Goal: Task Accomplishment & Management: Complete application form

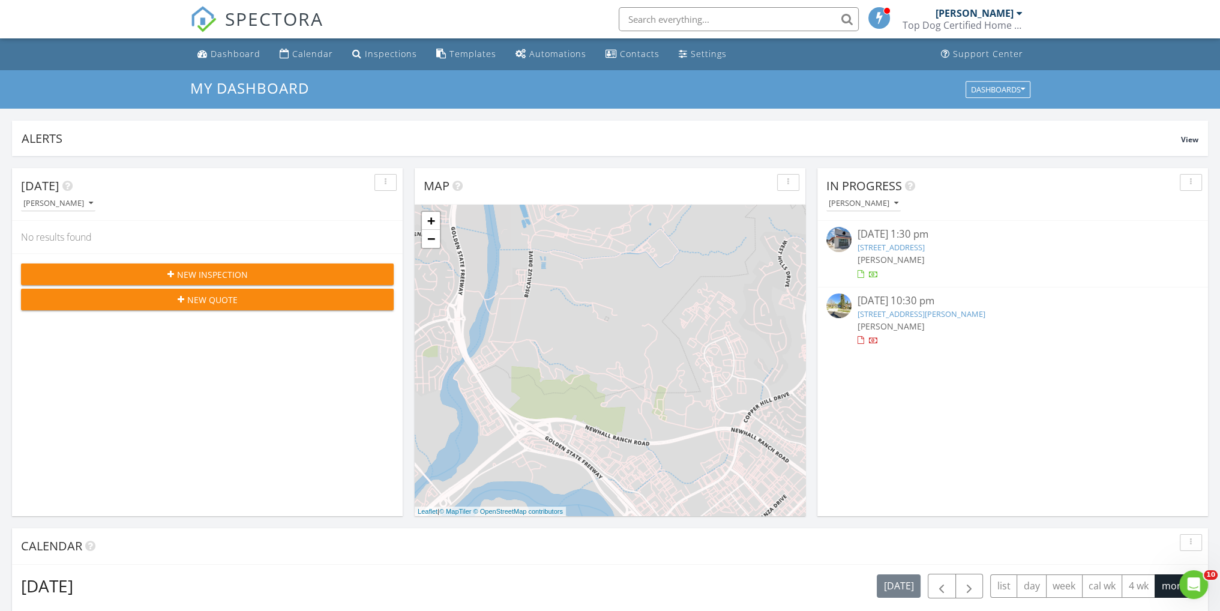
scroll to position [1111, 1239]
click at [244, 51] on div "Dashboard" at bounding box center [236, 53] width 50 height 11
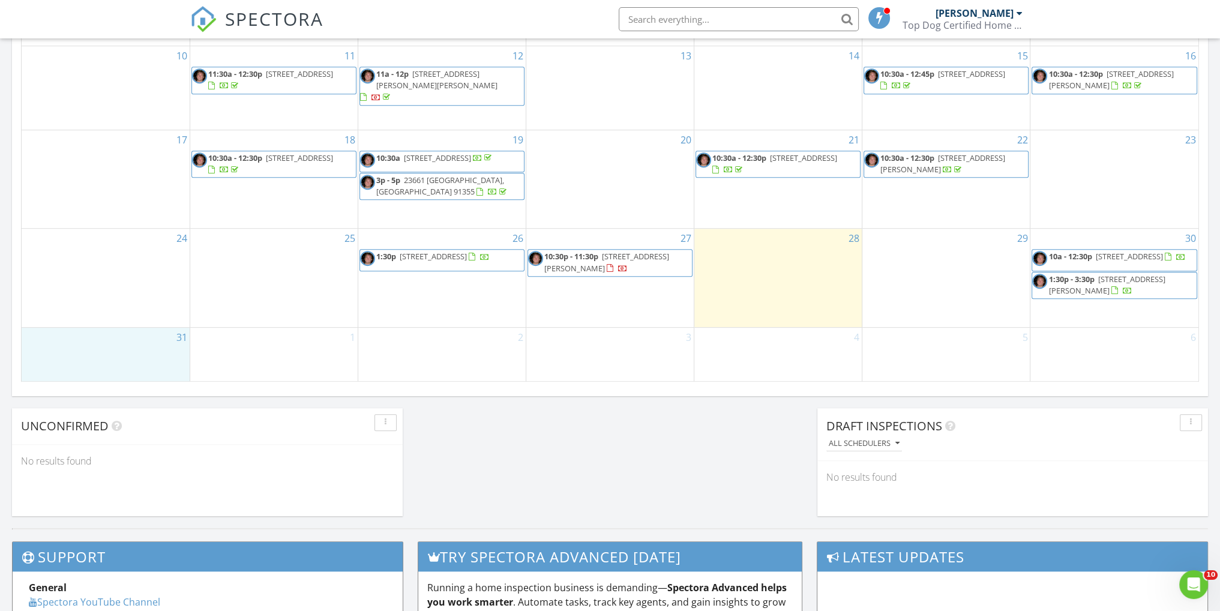
click at [125, 348] on div "31" at bounding box center [106, 355] width 168 height 54
click at [96, 295] on link "Inspection" at bounding box center [104, 298] width 62 height 19
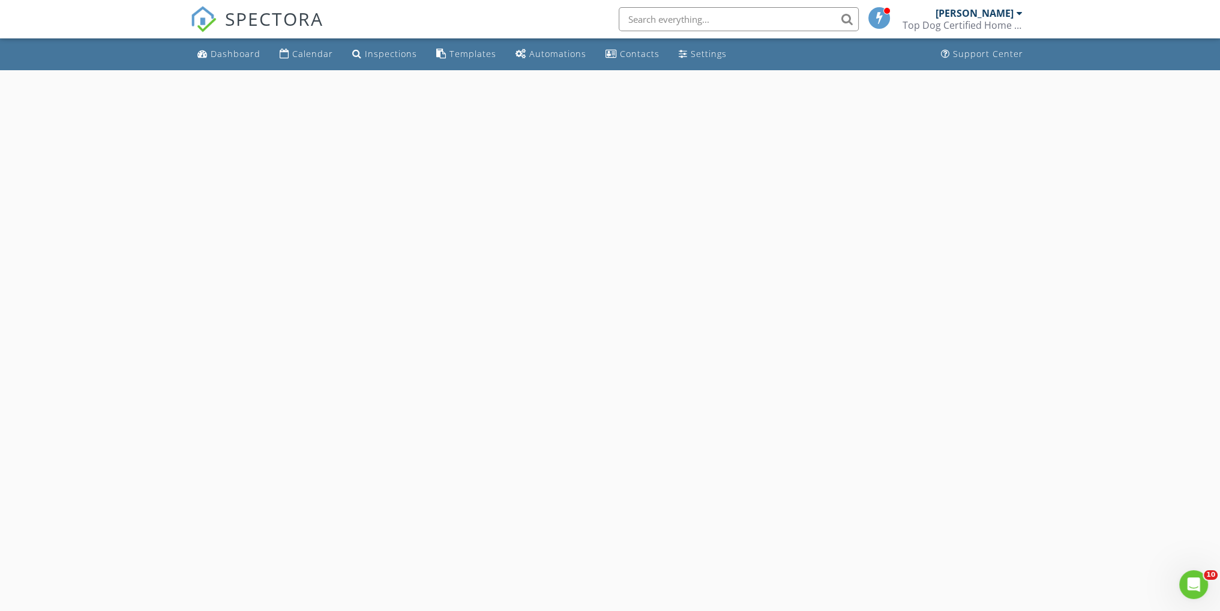
select select "7"
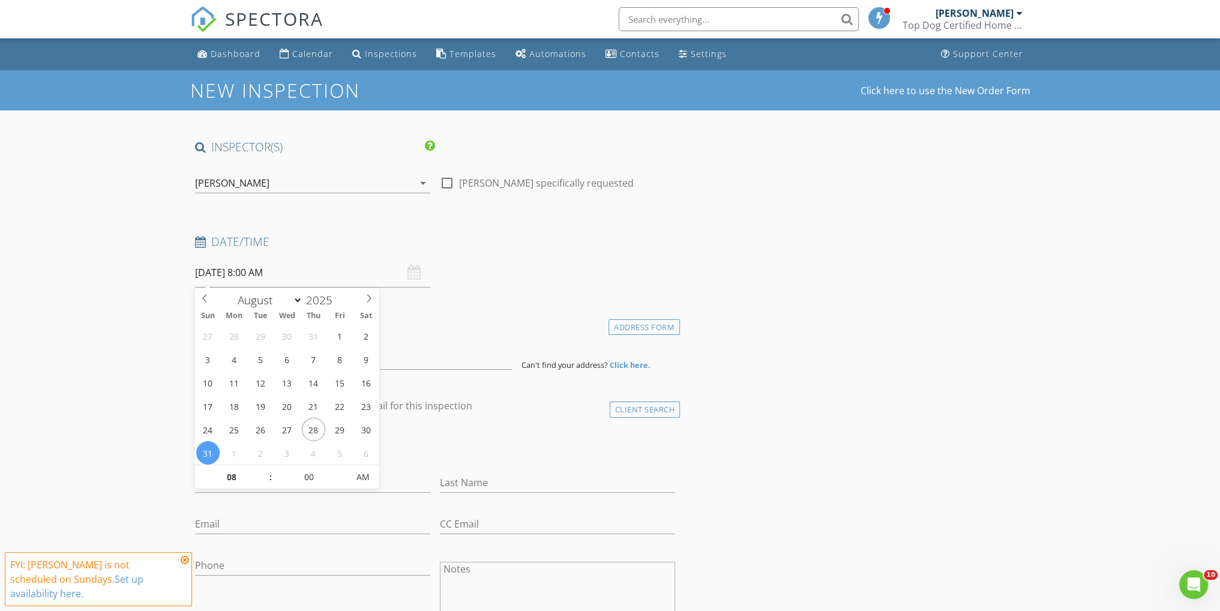
click at [307, 264] on input "08/31/2025 8:00 AM" at bounding box center [312, 272] width 235 height 29
type input "09"
type input "08/31/2025 9:00 AM"
click at [264, 469] on span at bounding box center [265, 471] width 8 height 12
type input "10"
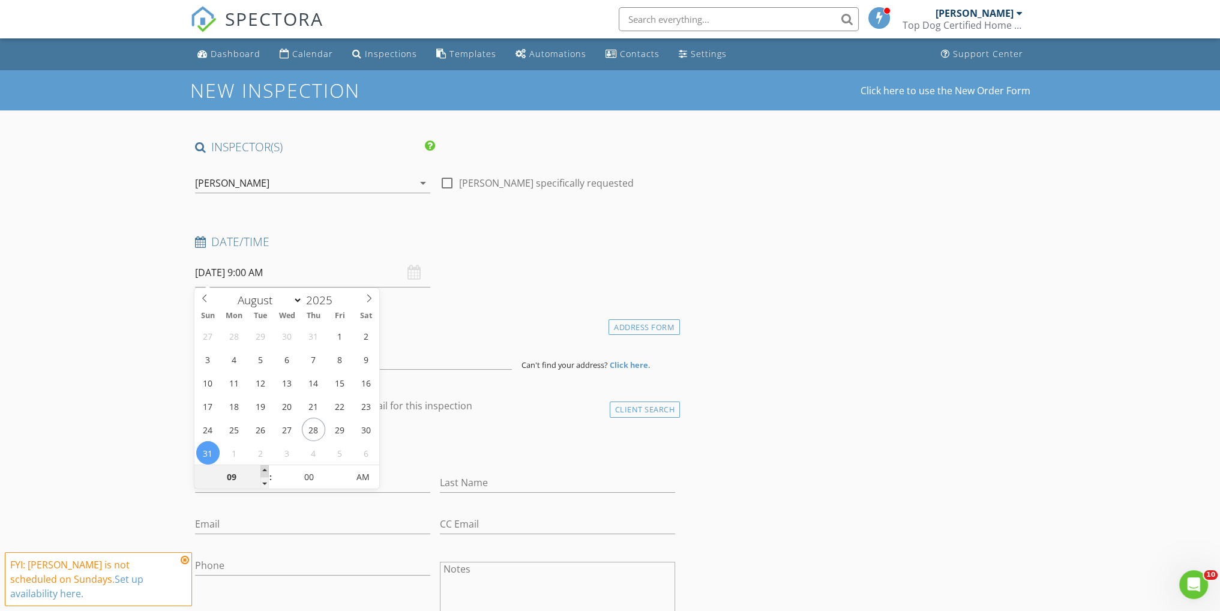
type input "08/31/2025 10:00 AM"
click at [264, 469] on span at bounding box center [265, 471] width 8 height 12
type input "05"
type input "08/31/2025 10:05 AM"
click at [340, 468] on span at bounding box center [342, 471] width 8 height 12
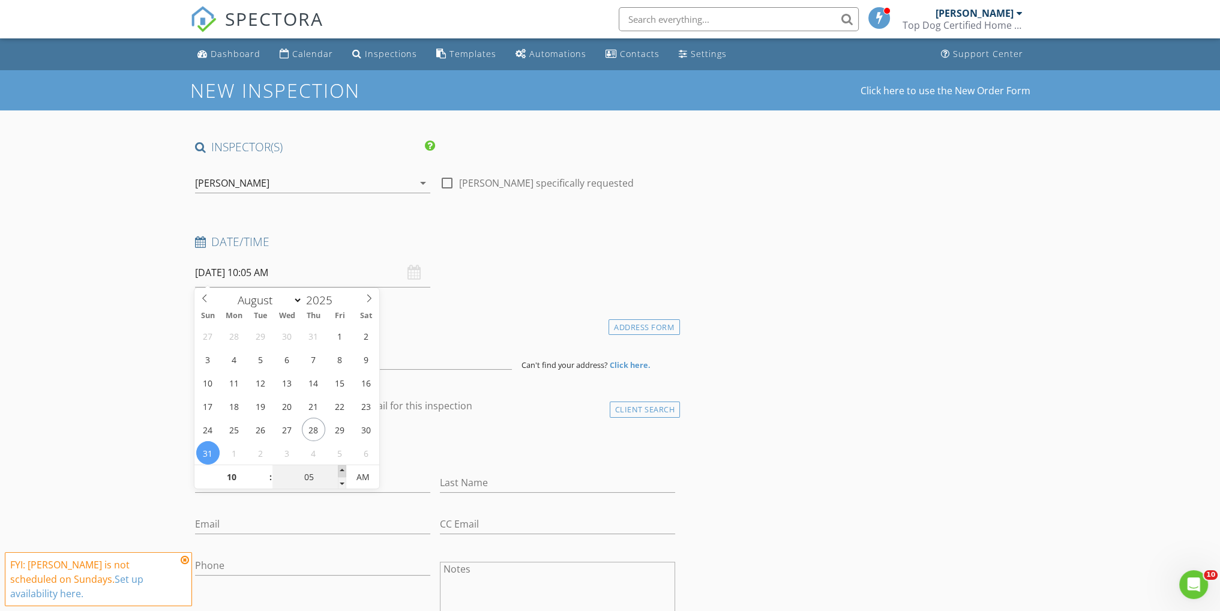
type input "10"
type input "08/31/2025 10:10 AM"
click at [341, 468] on span at bounding box center [342, 471] width 8 height 12
type input "15"
type input "08/31/2025 10:15 AM"
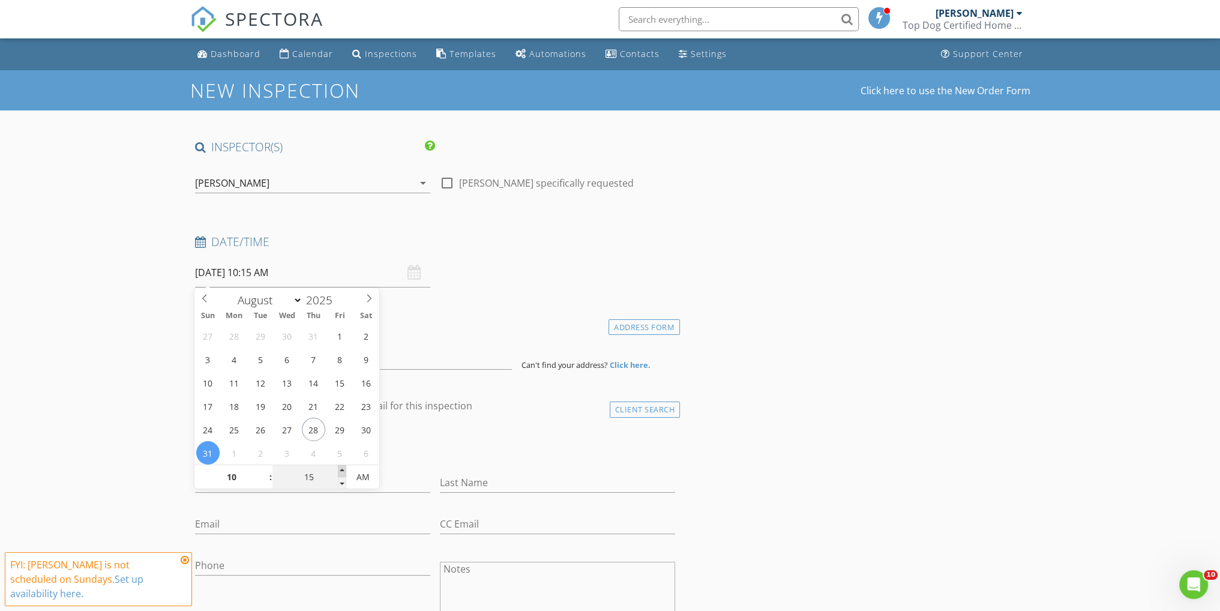
click at [341, 468] on span at bounding box center [342, 471] width 8 height 12
type input "20"
type input "08/31/2025 10:20 AM"
click at [341, 468] on span at bounding box center [342, 471] width 8 height 12
type input "25"
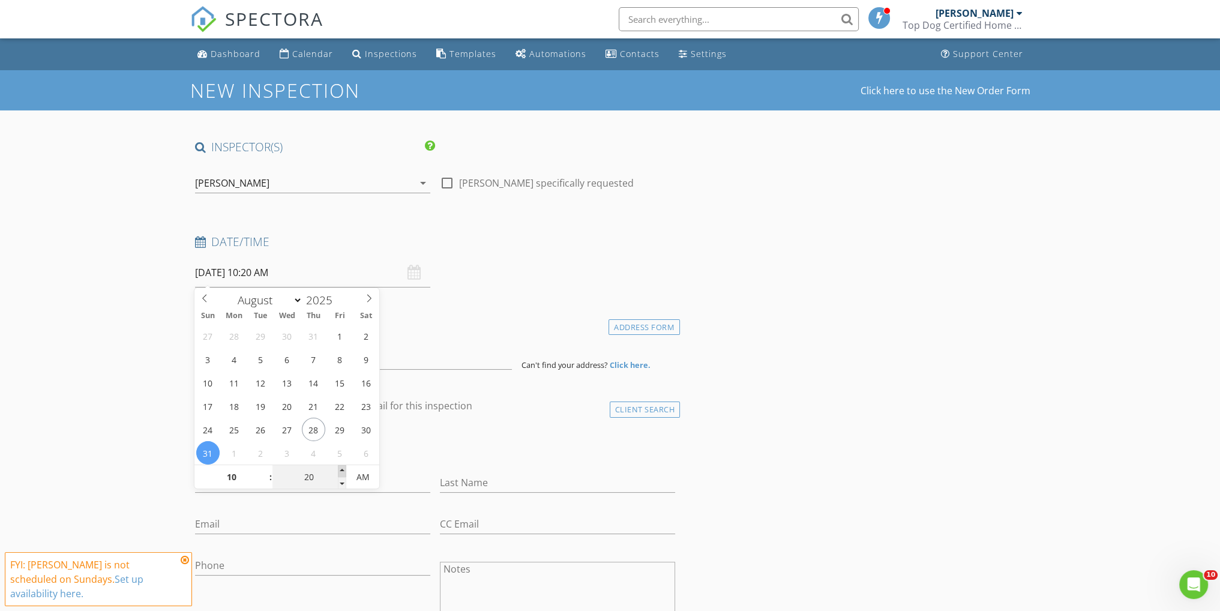
type input "08/31/2025 10:25 AM"
click at [342, 468] on span at bounding box center [342, 471] width 8 height 12
type input "30"
type input "[DATE] 10:30 AM"
click at [342, 468] on span at bounding box center [342, 471] width 8 height 12
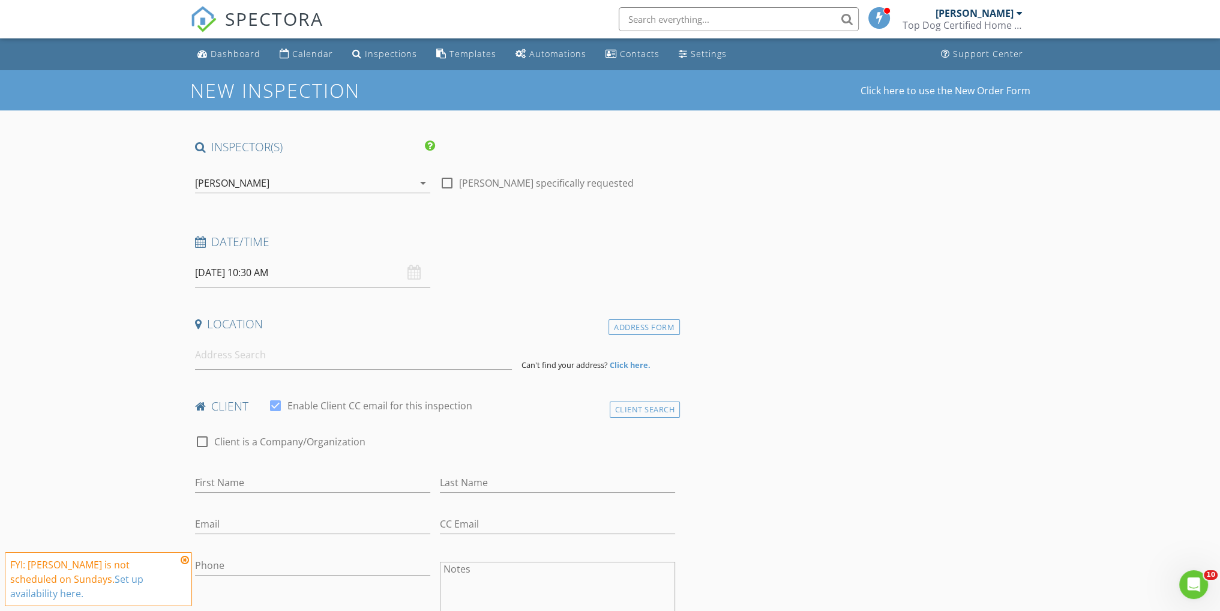
click at [213, 361] on input at bounding box center [353, 354] width 317 height 29
paste input "6234 W Avenue J11, Lancaster, CA 93536"
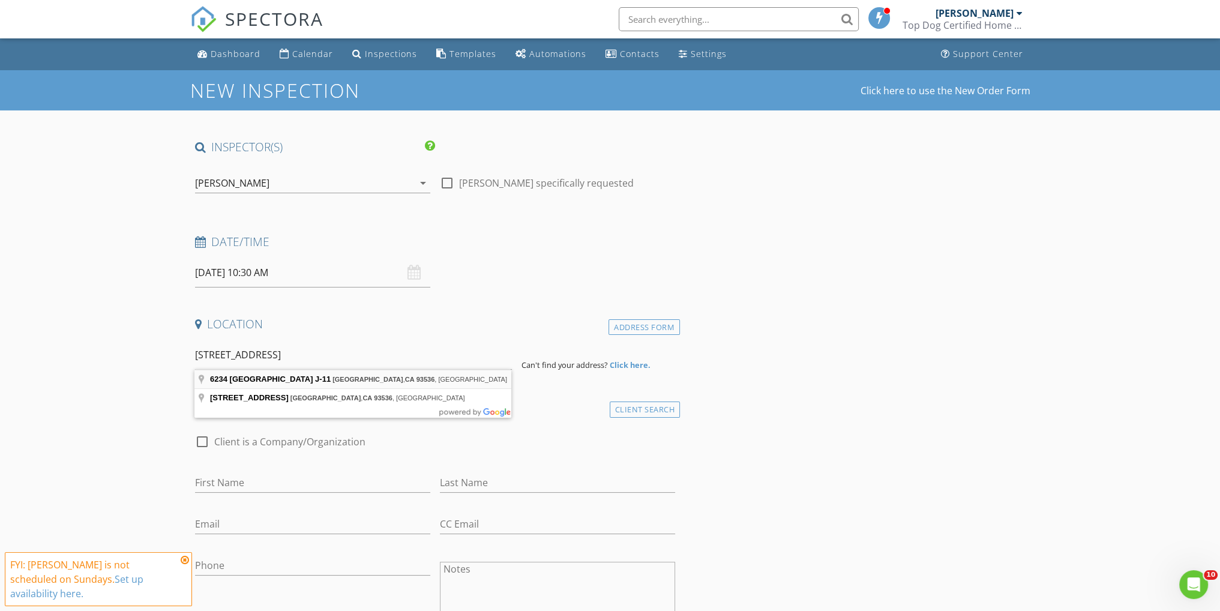
type input "6234 West Avenue J-11, Lancaster, CA 93536, USA"
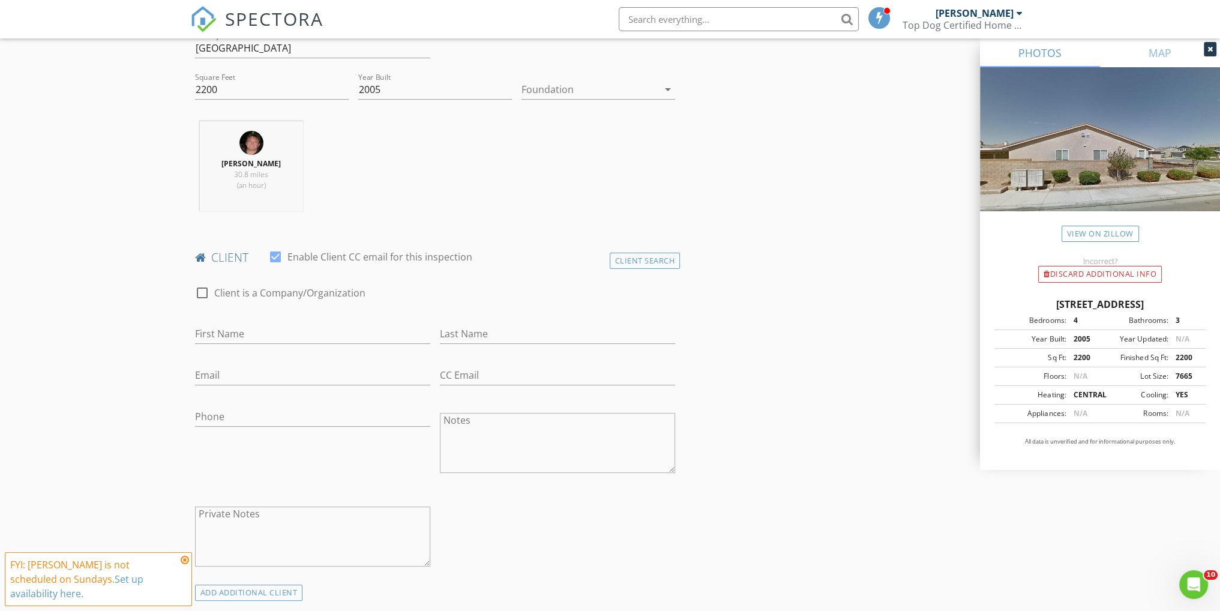
scroll to position [480, 0]
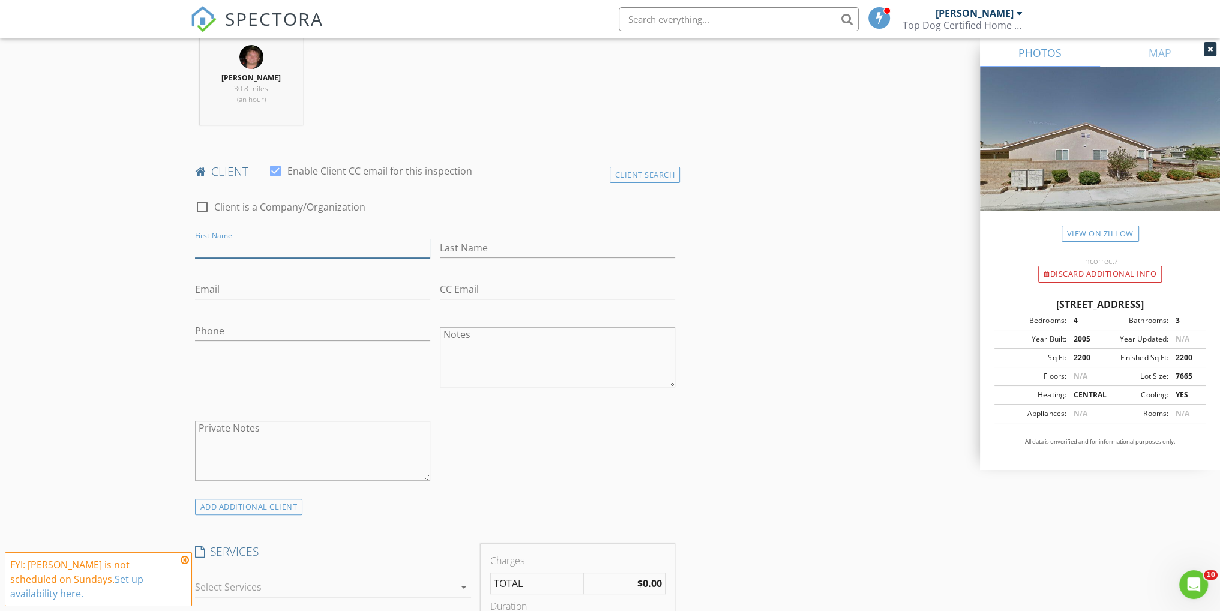
click at [223, 247] on input "First Name" at bounding box center [312, 248] width 235 height 20
paste input "[PERSON_NAME]"
drag, startPoint x: 277, startPoint y: 248, endPoint x: 229, endPoint y: 248, distance: 48.0
click at [229, 248] on input "[PERSON_NAME]" at bounding box center [312, 248] width 235 height 20
type input "[PERSON_NAME]"
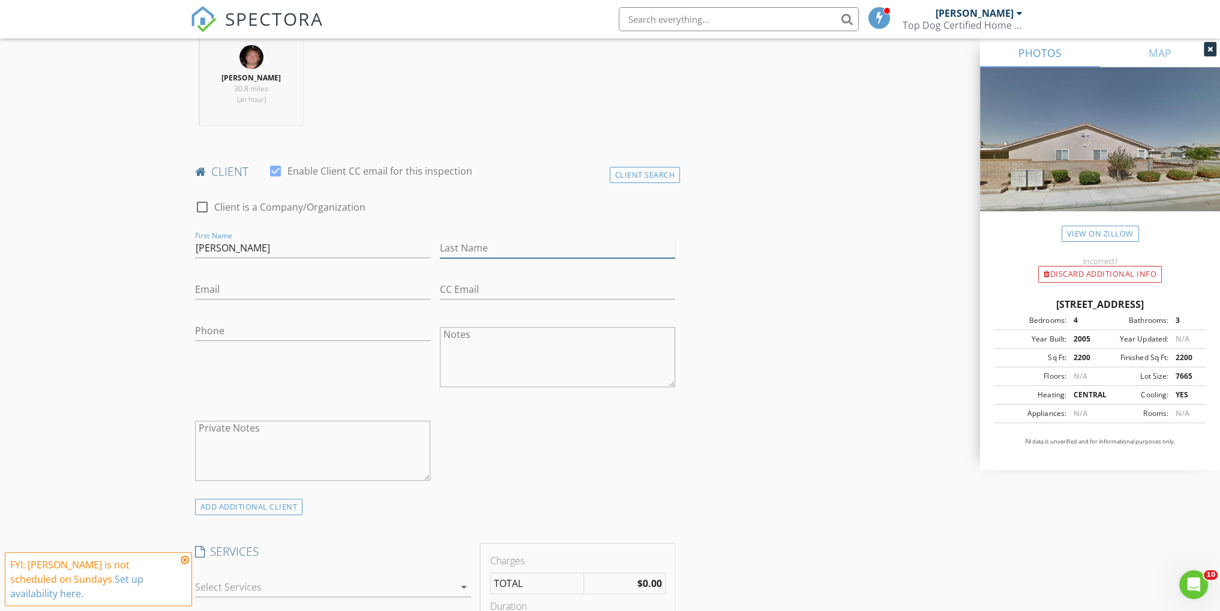
click at [465, 243] on input "Last Name" at bounding box center [557, 248] width 235 height 20
paste input "[PERSON_NAME]"
type input "[PERSON_NAME]"
click at [231, 289] on input "Email" at bounding box center [312, 290] width 235 height 20
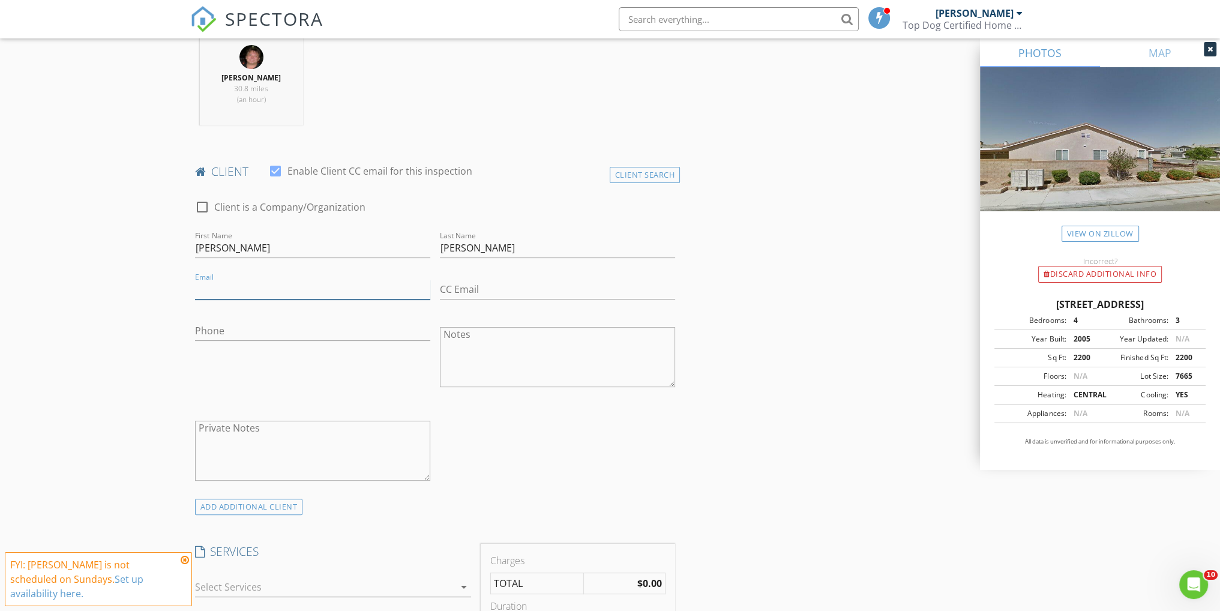
paste input "[EMAIL_ADDRESS][DOMAIN_NAME]"
type input "[EMAIL_ADDRESS][DOMAIN_NAME]"
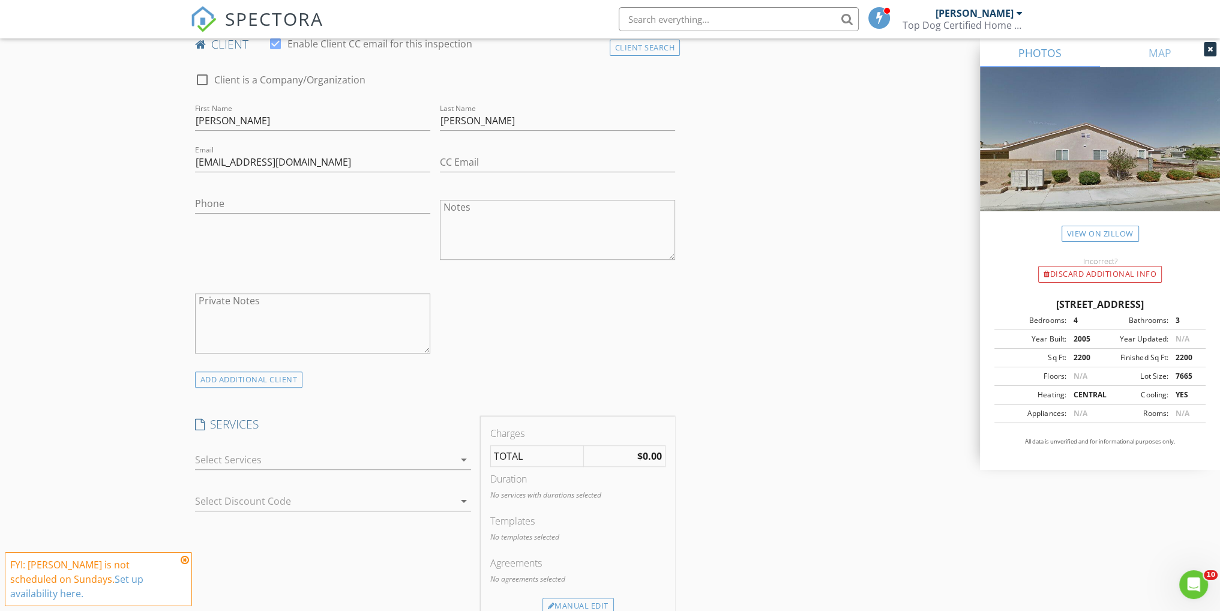
scroll to position [640, 0]
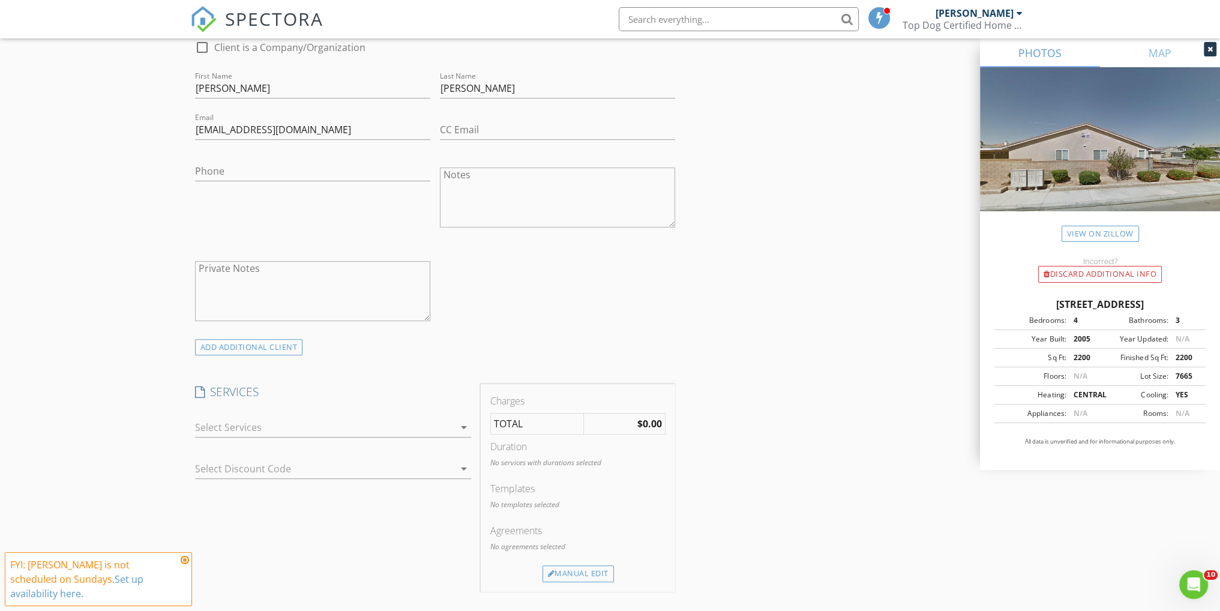
click at [231, 343] on div "ADD ADDITIONAL client" at bounding box center [249, 347] width 108 height 16
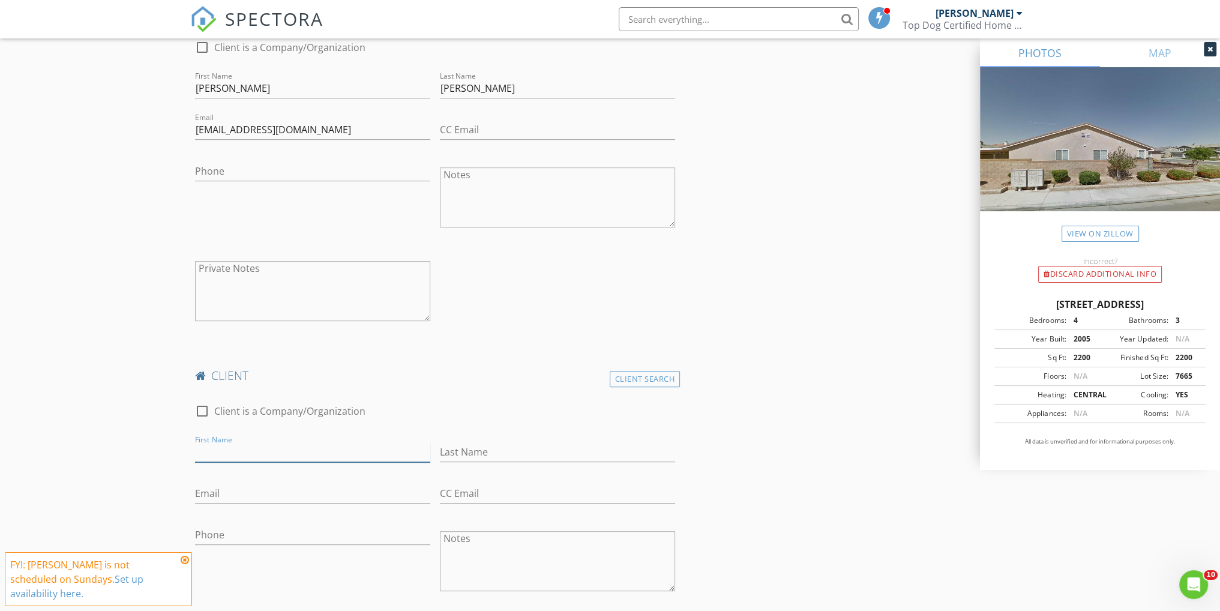
click at [213, 456] on input "First Name" at bounding box center [312, 452] width 235 height 20
paste input "[PERSON_NAME]"
drag, startPoint x: 264, startPoint y: 451, endPoint x: 239, endPoint y: 450, distance: 25.2
click at [238, 450] on input "[PERSON_NAME]" at bounding box center [312, 452] width 235 height 20
drag, startPoint x: 240, startPoint y: 450, endPoint x: 447, endPoint y: 416, distance: 209.2
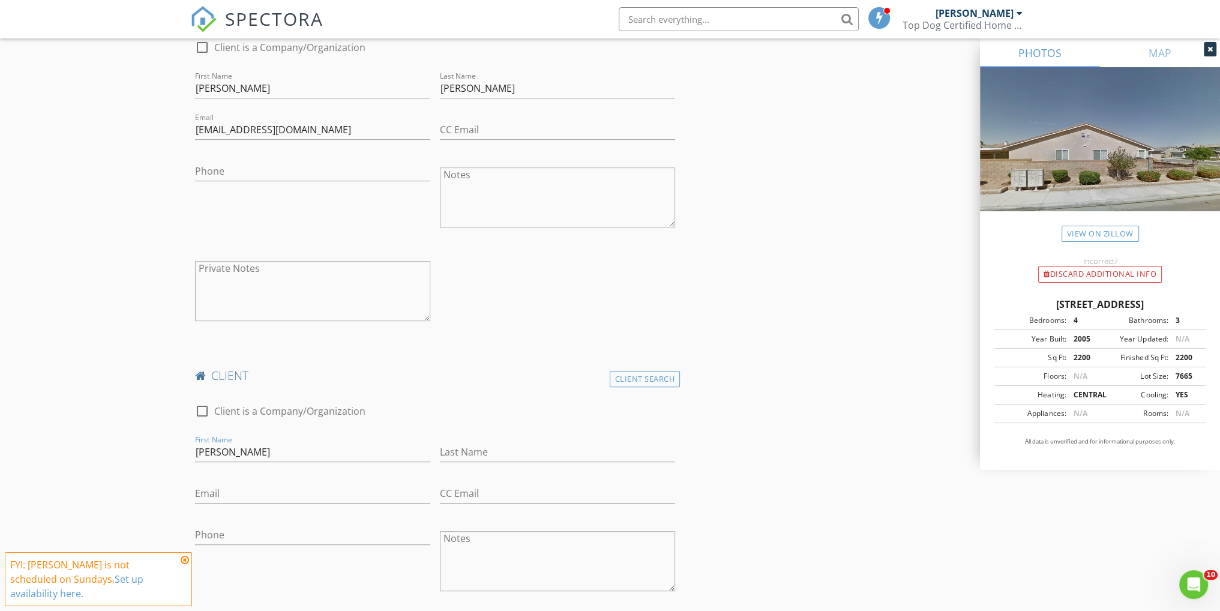
click at [449, 414] on div "check_box_outline_blank Client is a Company/Organization" at bounding box center [435, 417] width 481 height 31
drag, startPoint x: 286, startPoint y: 452, endPoint x: 235, endPoint y: 450, distance: 50.5
click at [235, 450] on input "[PERSON_NAME]" at bounding box center [312, 452] width 235 height 20
type input "Candida"
click at [477, 447] on input "Last Name" at bounding box center [557, 452] width 235 height 20
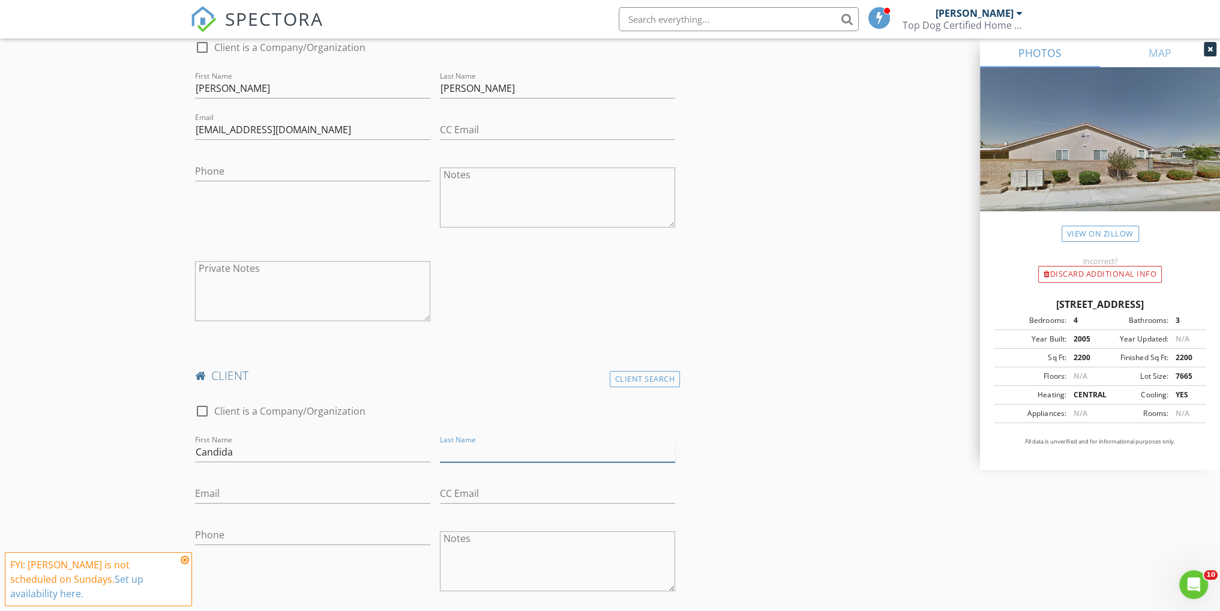
paste input "[PERSON_NAME]"
type input "[PERSON_NAME]"
click at [233, 490] on input "Email" at bounding box center [312, 494] width 235 height 20
paste input "[EMAIL_ADDRESS][DOMAIN_NAME]"
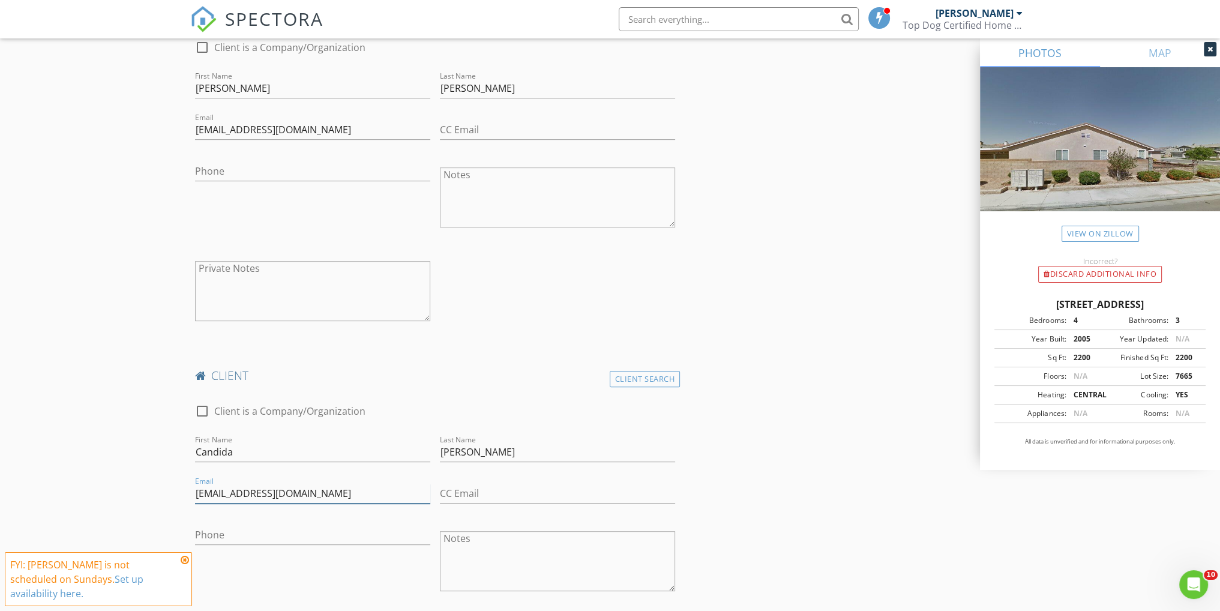
type input "[EMAIL_ADDRESS][DOMAIN_NAME]"
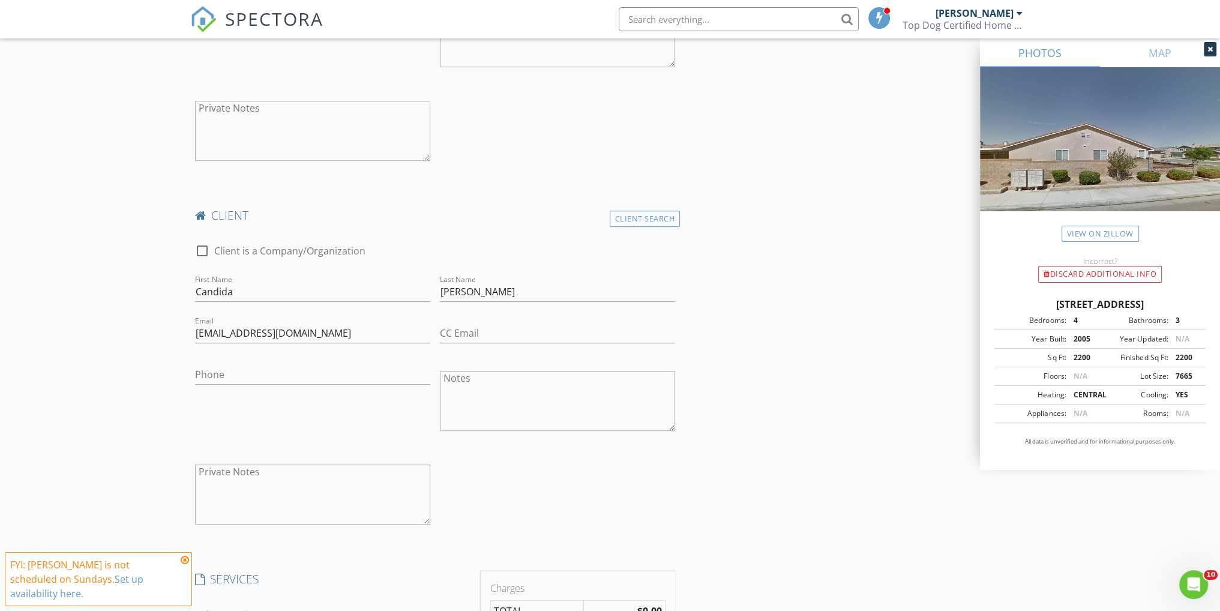
scroll to position [1040, 0]
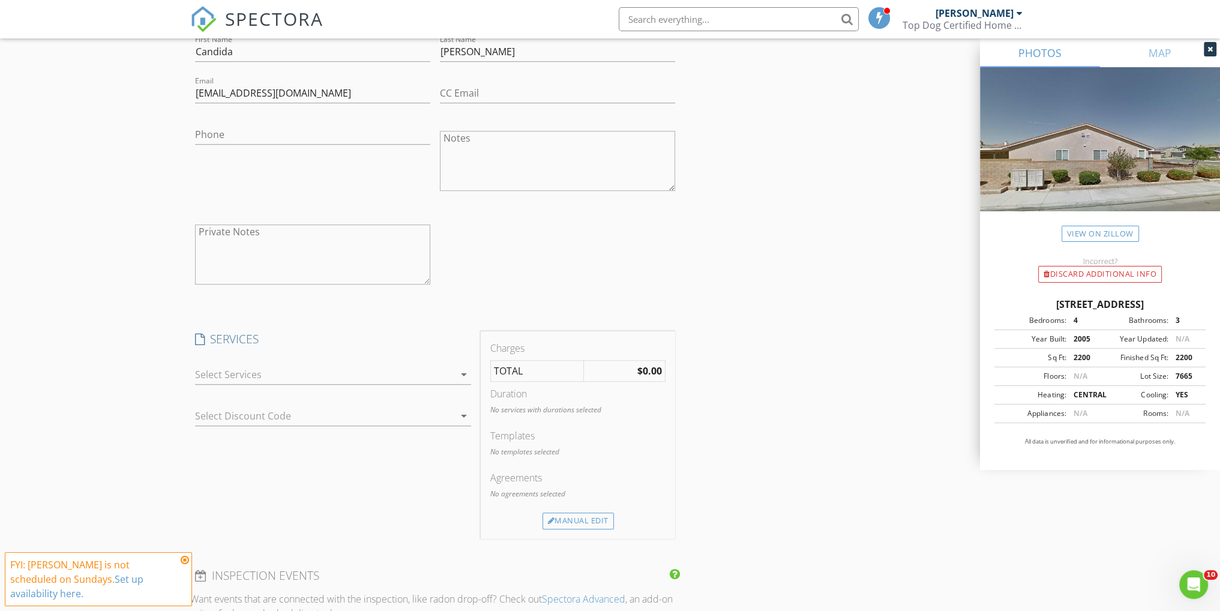
click at [280, 365] on div at bounding box center [324, 374] width 259 height 19
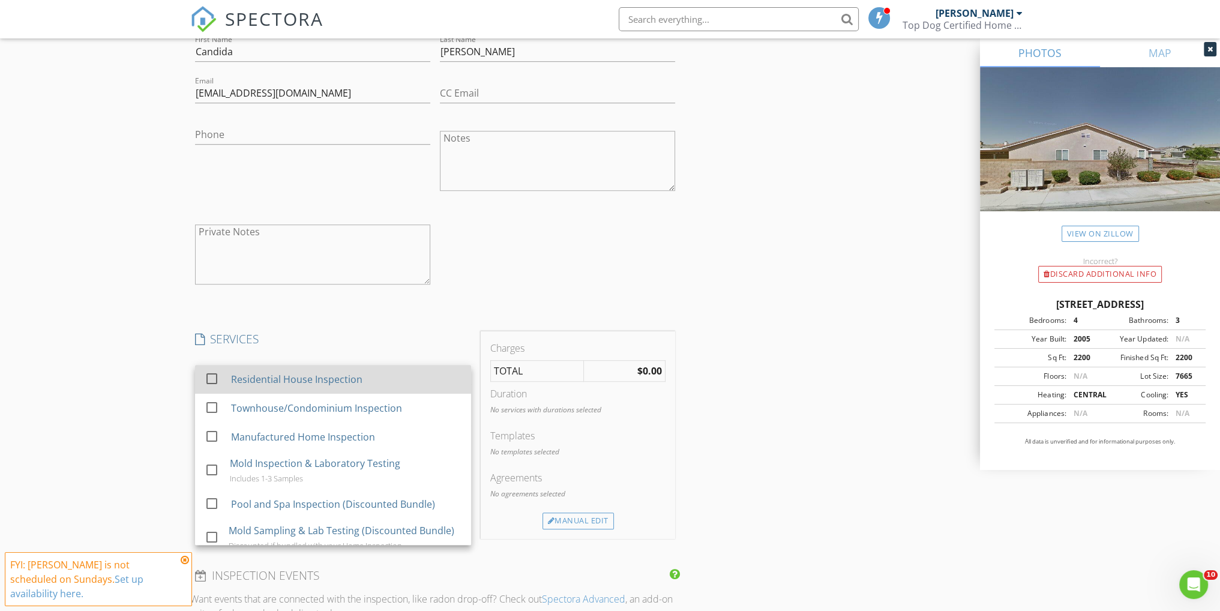
click at [211, 378] on div at bounding box center [212, 379] width 20 height 20
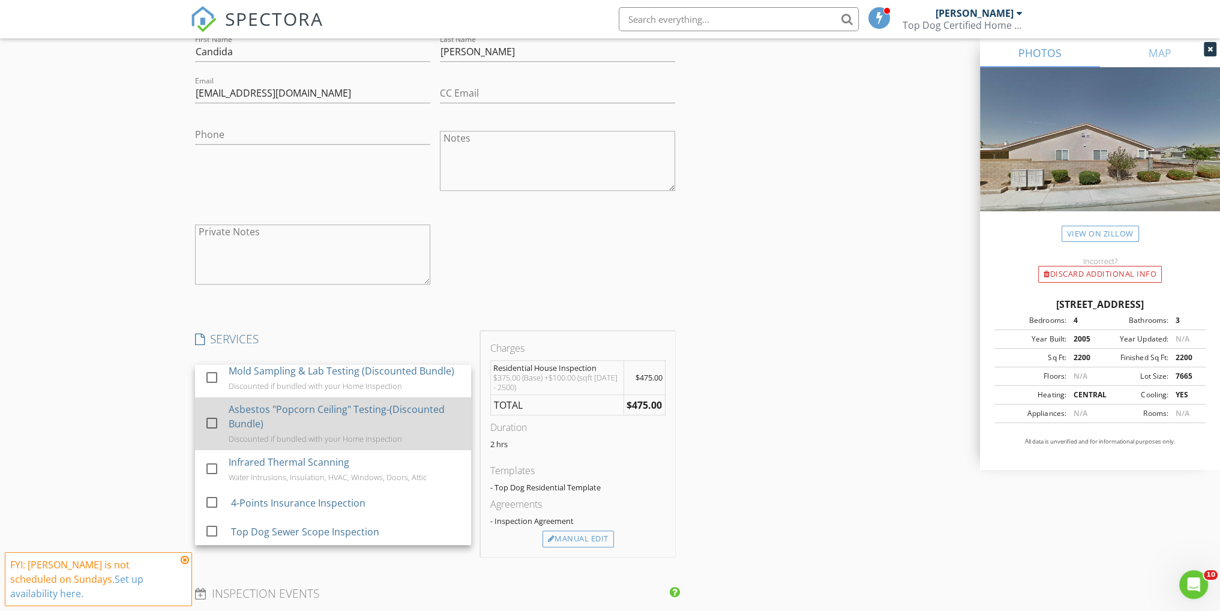
scroll to position [240, 0]
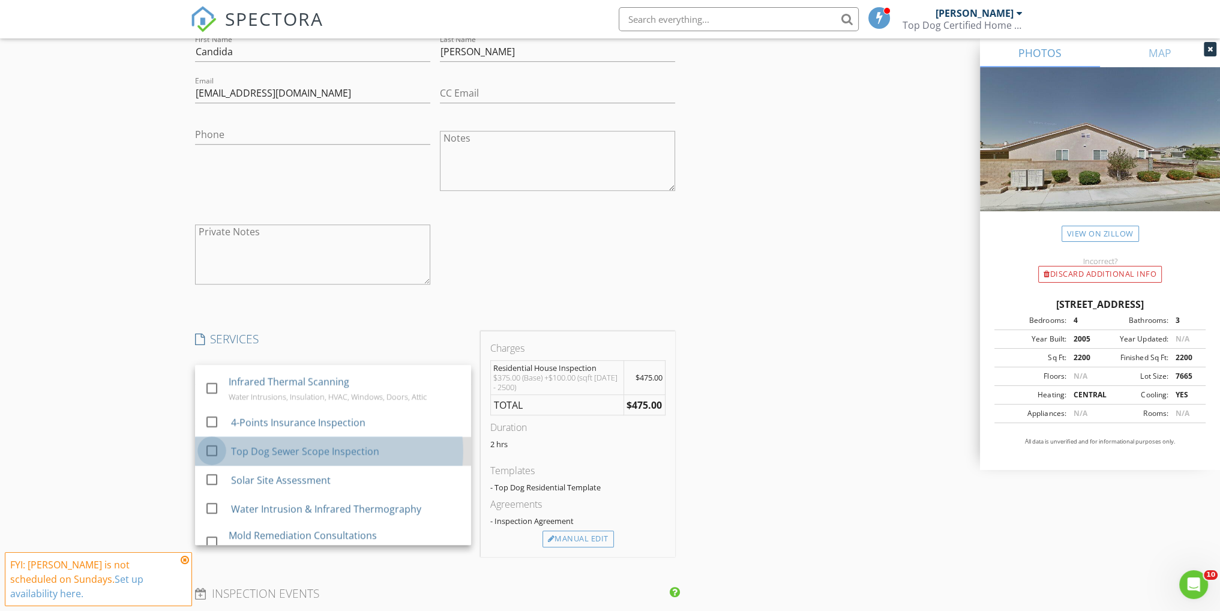
click at [208, 447] on div at bounding box center [212, 451] width 20 height 20
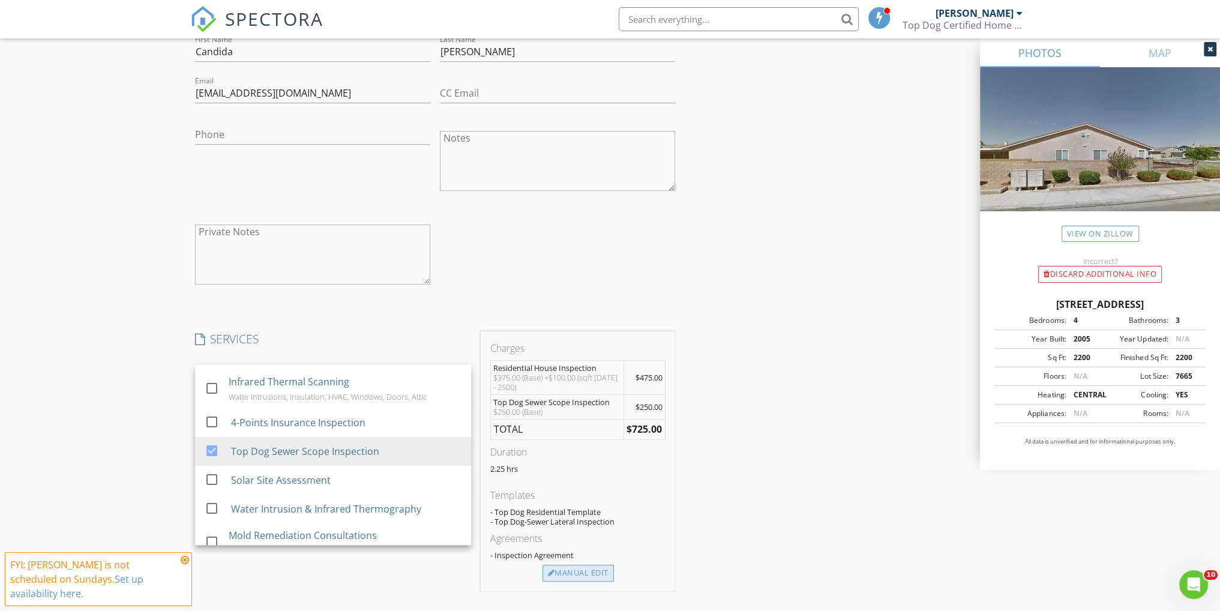
click at [570, 570] on div "Manual Edit" at bounding box center [578, 573] width 71 height 17
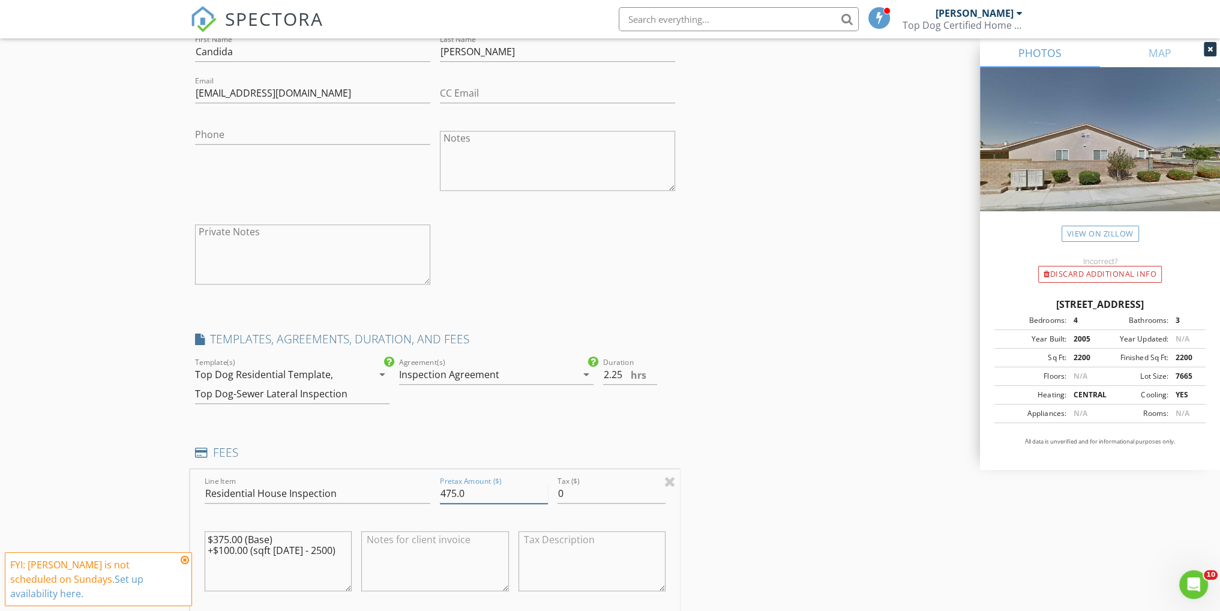
click at [447, 490] on input "475.0" at bounding box center [494, 494] width 108 height 20
type input "495.0"
click at [701, 389] on div "INSPECTOR(S) check_box Jerry Jones PRIMARY Jerry Jones arrow_drop_down check_bo…" at bounding box center [610, 434] width 840 height 2671
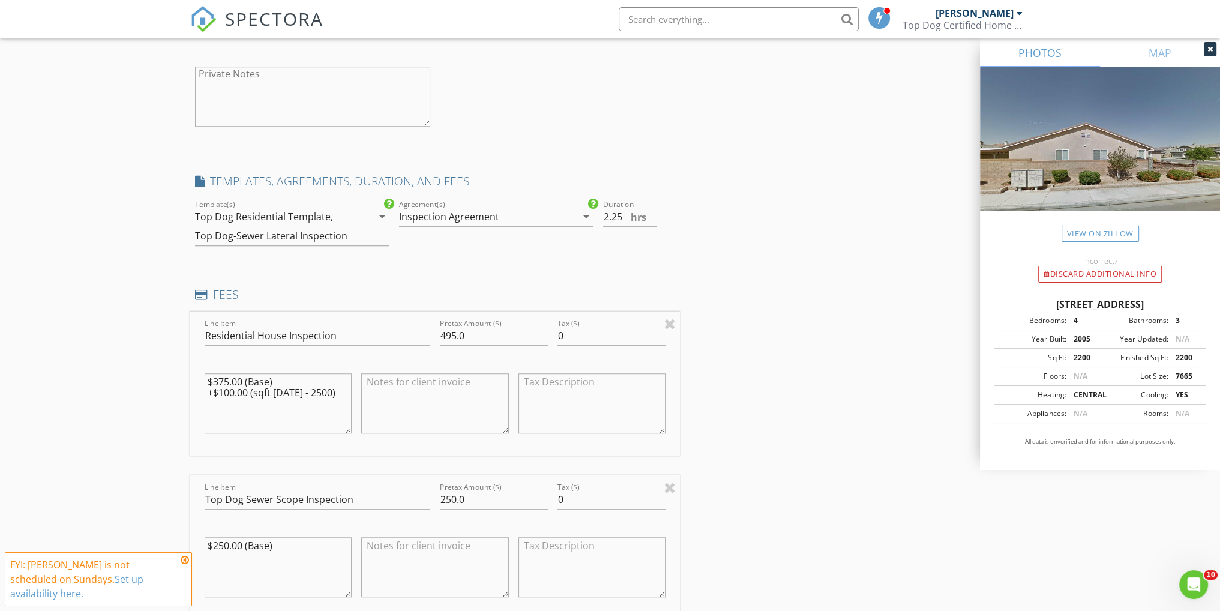
scroll to position [1280, 0]
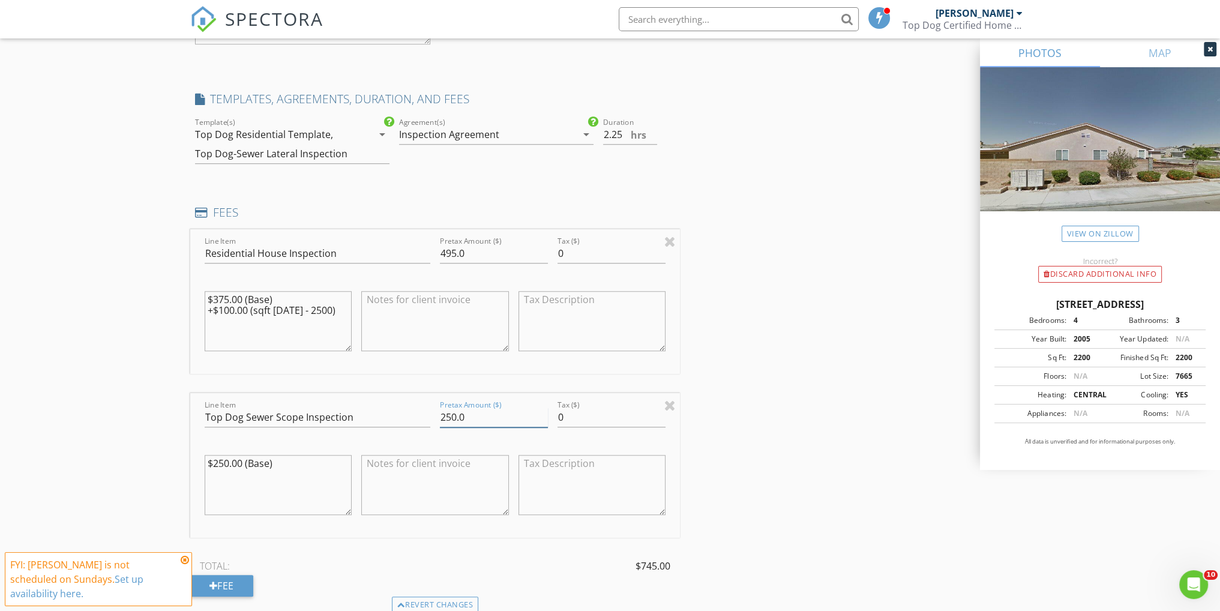
drag, startPoint x: 454, startPoint y: 414, endPoint x: 448, endPoint y: 414, distance: 6.6
click at [448, 414] on input "250.0" at bounding box center [494, 418] width 108 height 20
type input "225.0"
click at [728, 373] on div "INSPECTOR(S) check_box Jerry Jones PRIMARY Jerry Jones arrow_drop_down check_bo…" at bounding box center [610, 194] width 840 height 2671
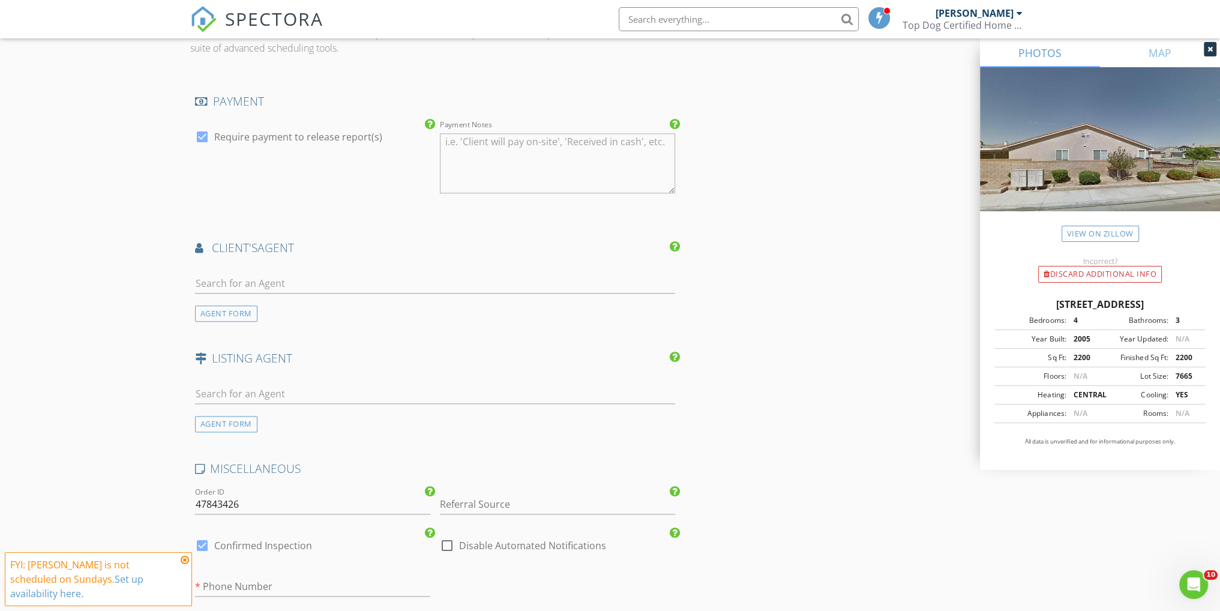
scroll to position [1921, 0]
click at [229, 309] on div "AGENT FORM" at bounding box center [226, 313] width 62 height 16
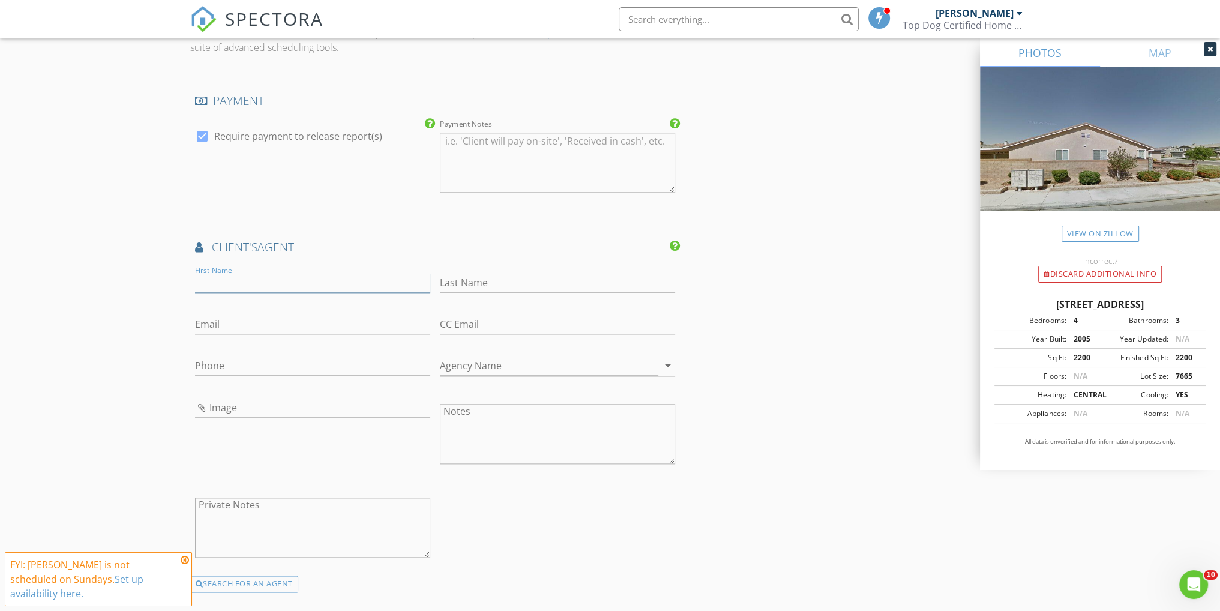
click at [246, 282] on input "First Name" at bounding box center [312, 283] width 235 height 20
type input "[PERSON_NAME]"
click at [257, 320] on input "Email" at bounding box center [312, 325] width 235 height 20
type input "[PERSON_NAME][EMAIL_ADDRESS][DOMAIN_NAME]"
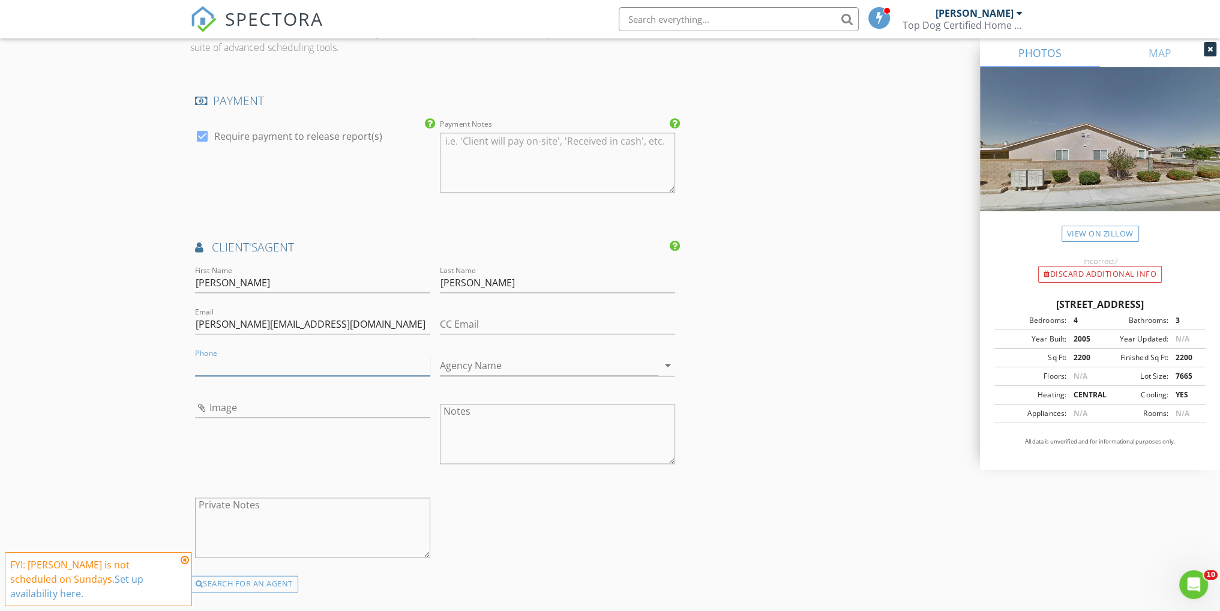
click at [244, 367] on input "Phone" at bounding box center [312, 366] width 235 height 20
type input "[PHONE_NUMBER]"
click at [639, 361] on input "Agency Name" at bounding box center [549, 366] width 219 height 20
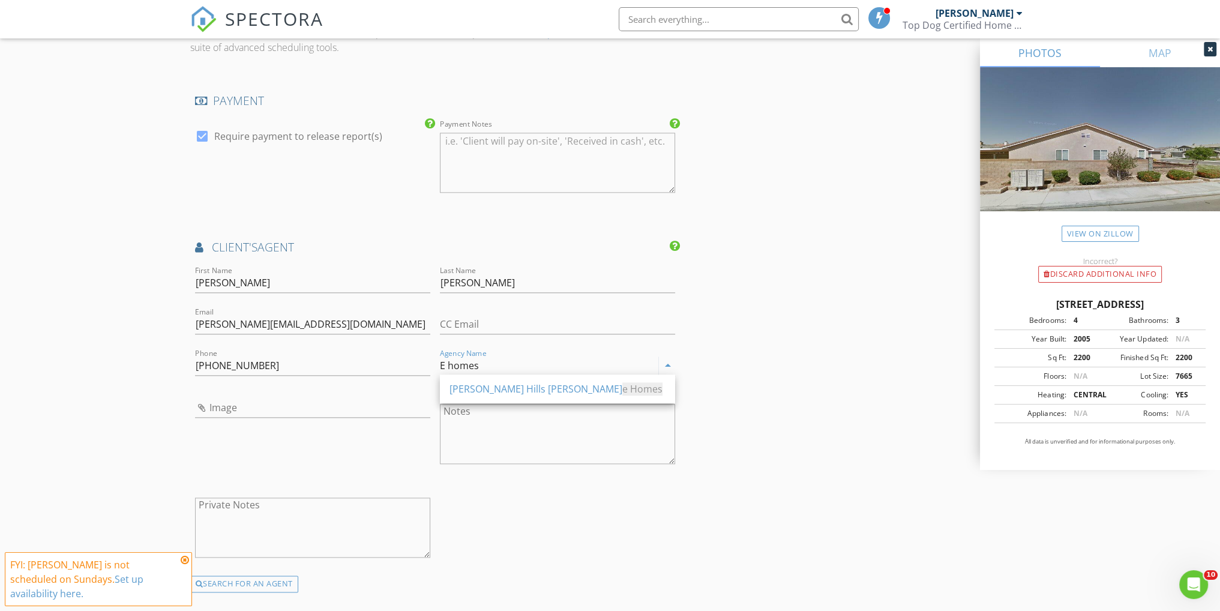
click at [575, 360] on input "E homes" at bounding box center [549, 366] width 219 height 20
type input "E homes"
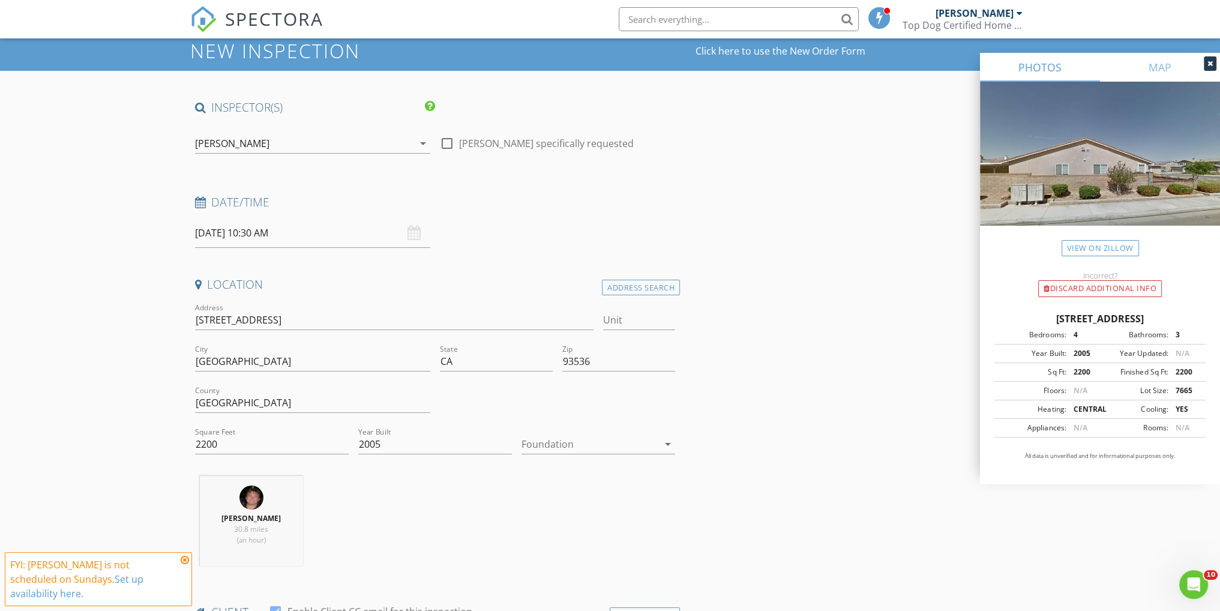
scroll to position [0, 0]
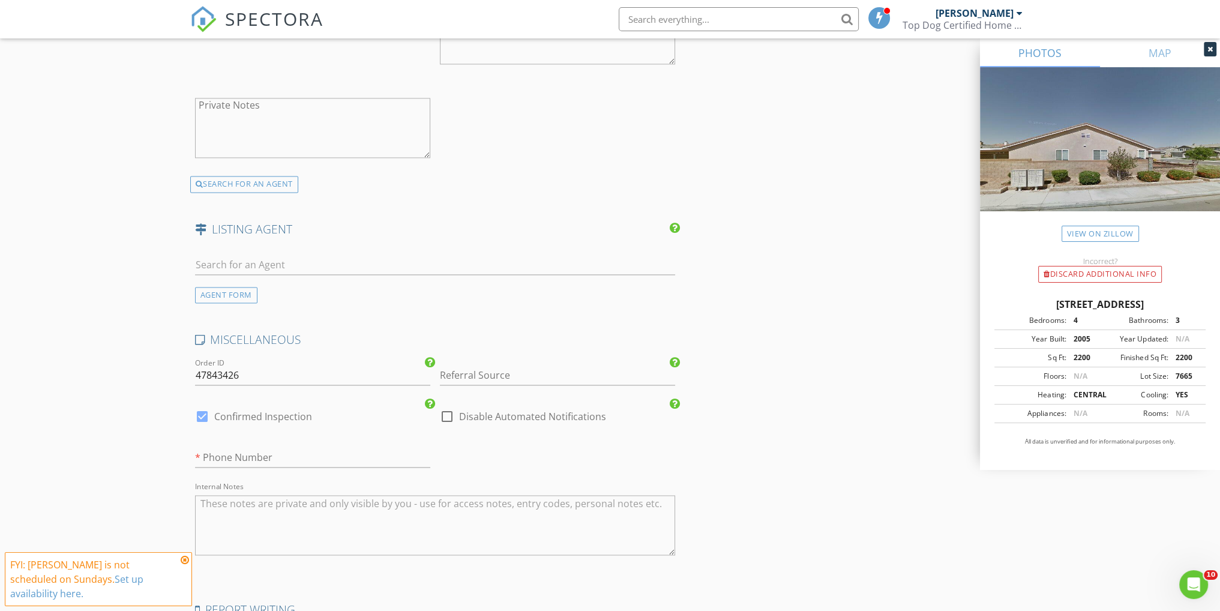
scroll to position [2495, 0]
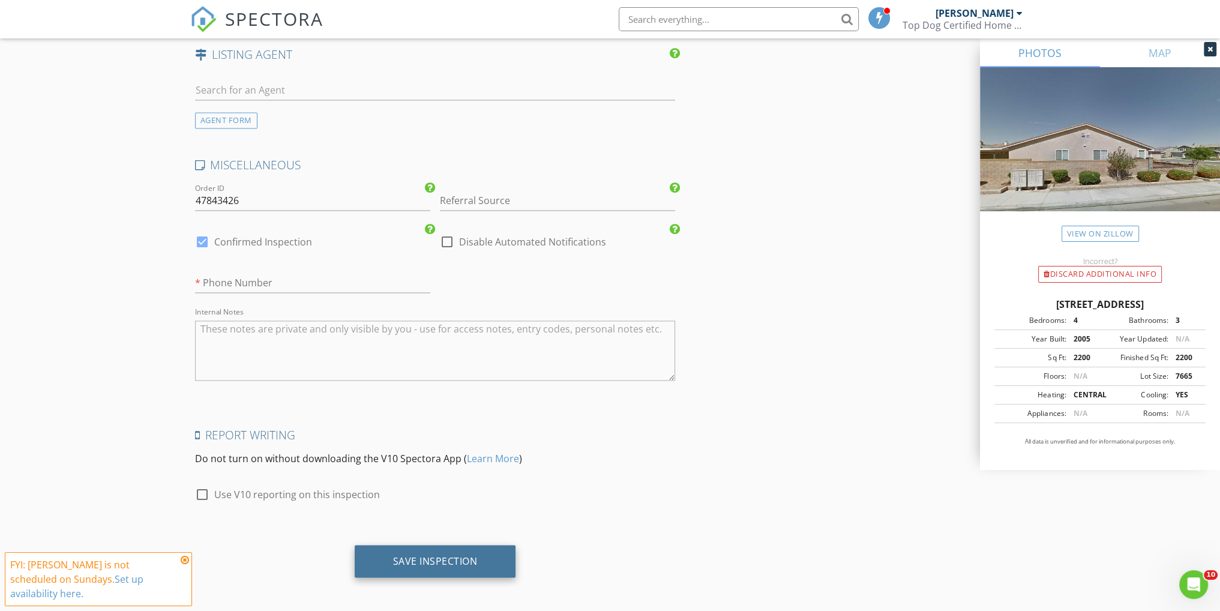
click at [416, 558] on div "Save Inspection" at bounding box center [435, 561] width 85 height 12
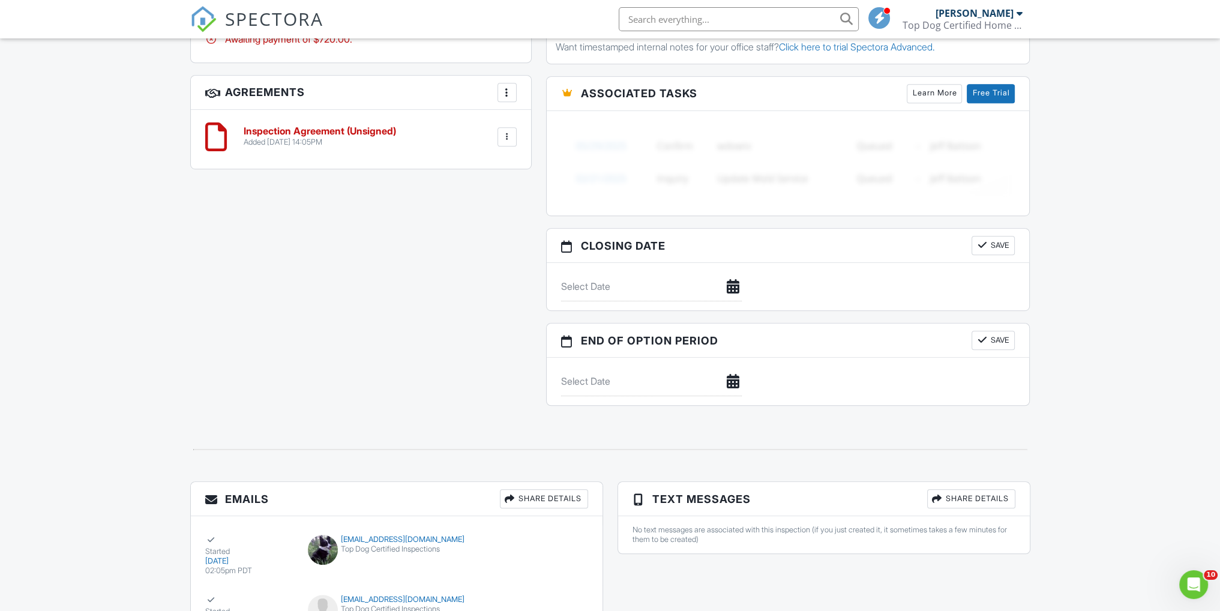
scroll to position [720, 0]
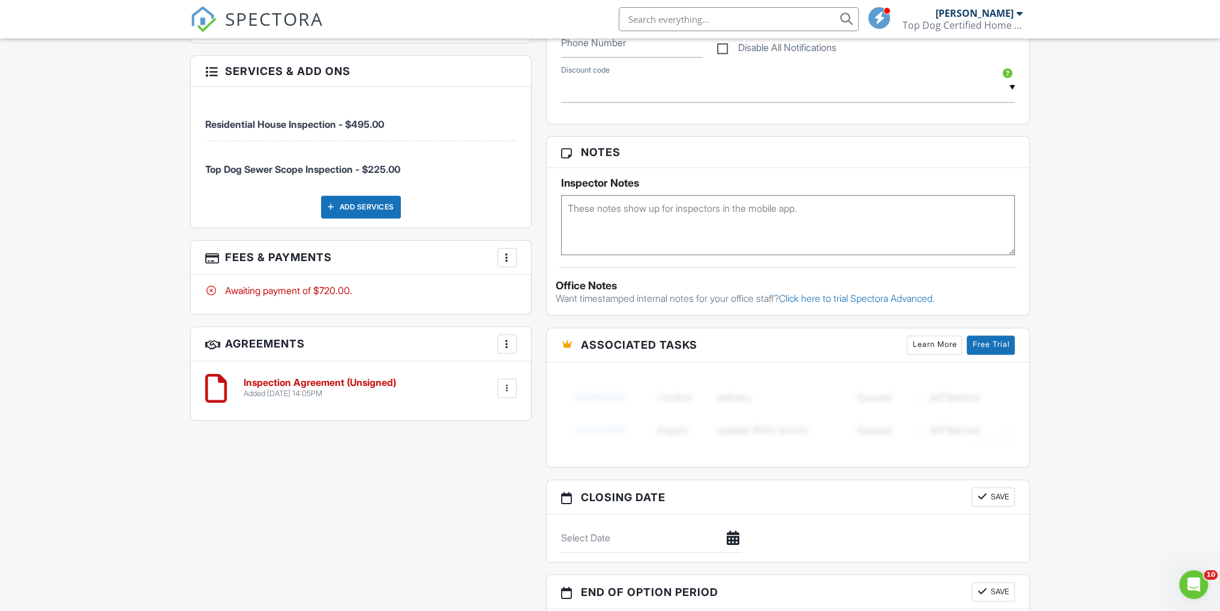
click at [612, 200] on textarea at bounding box center [788, 225] width 454 height 60
